Goal: Find specific page/section: Find specific page/section

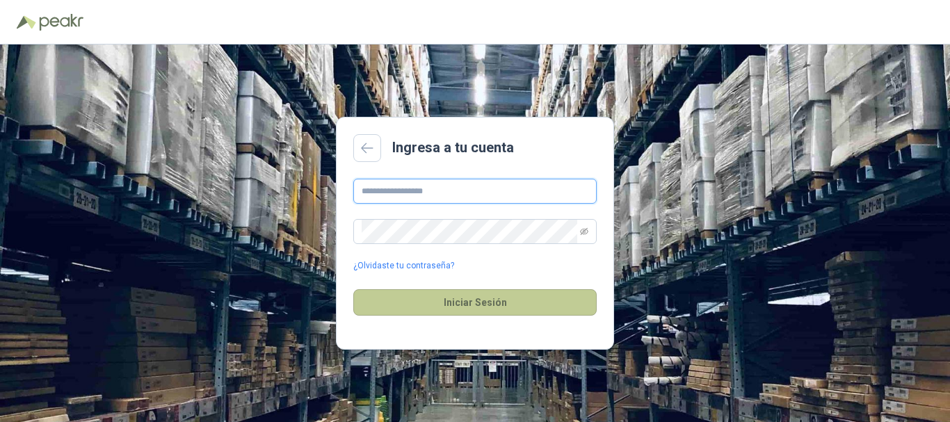
type input "**********"
click at [430, 306] on button "Iniciar Sesión" at bounding box center [474, 302] width 243 height 26
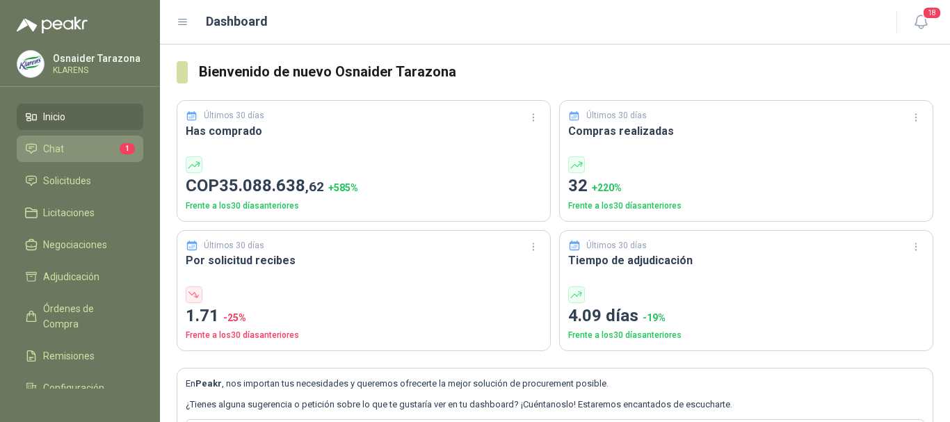
click at [51, 152] on span "Chat" at bounding box center [53, 148] width 21 height 15
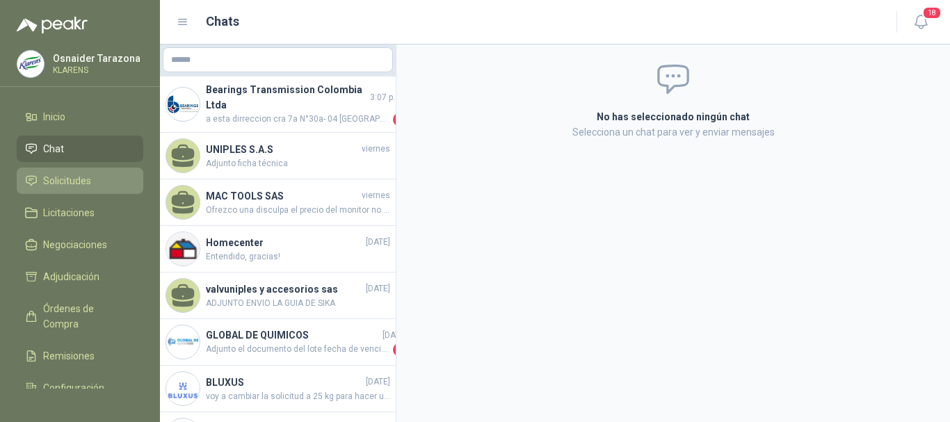
click at [67, 171] on link "Solicitudes" at bounding box center [80, 181] width 127 height 26
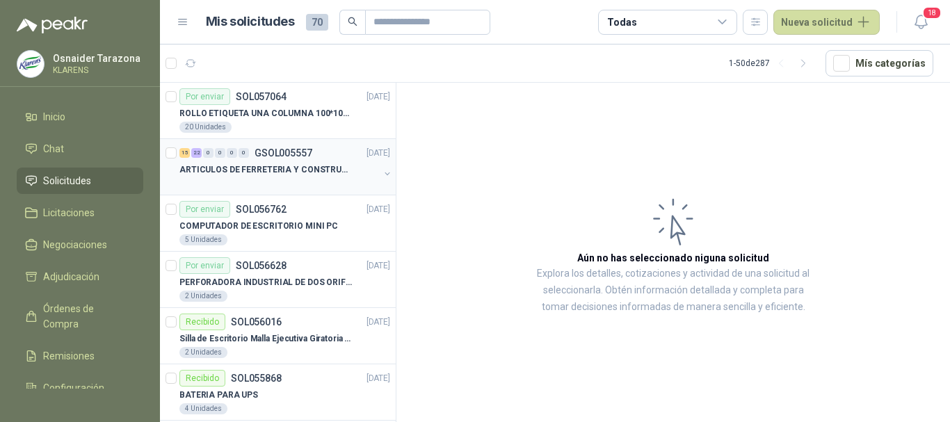
click at [287, 171] on p "ARTICULOS DE FERRETERIA Y CONSTRUCCION EN GENERAL" at bounding box center [265, 169] width 173 height 13
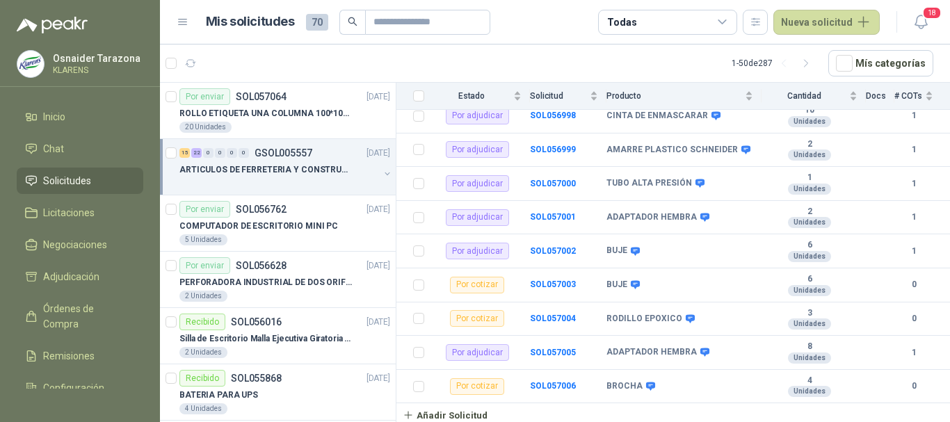
scroll to position [1129, 0]
